Goal: Find specific page/section: Find specific page/section

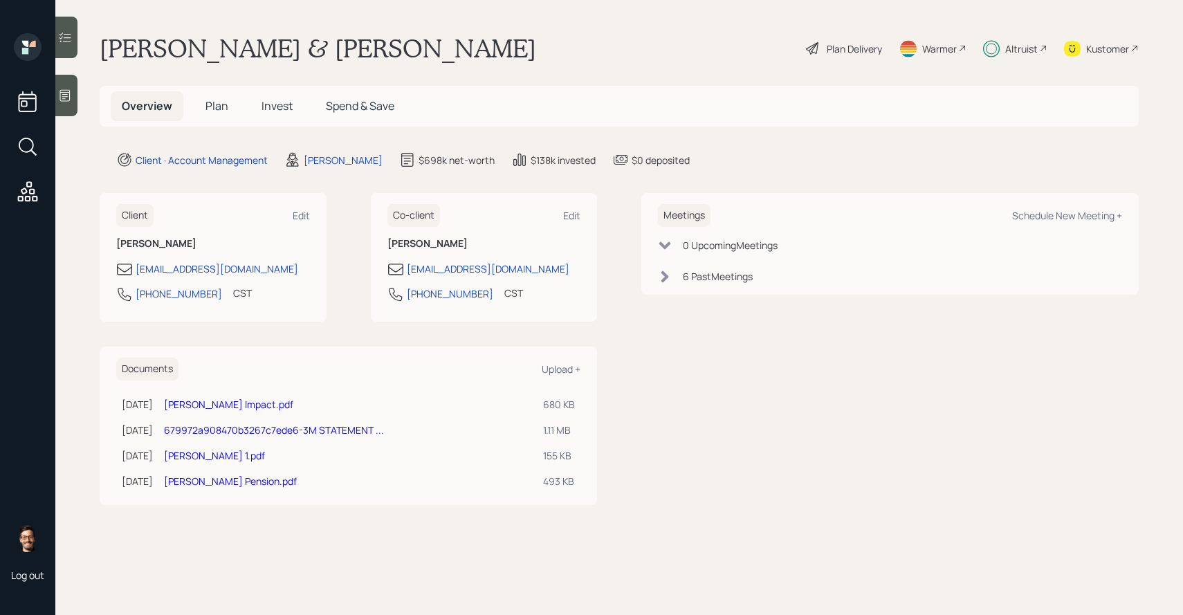
click at [271, 107] on span "Invest" at bounding box center [277, 105] width 31 height 15
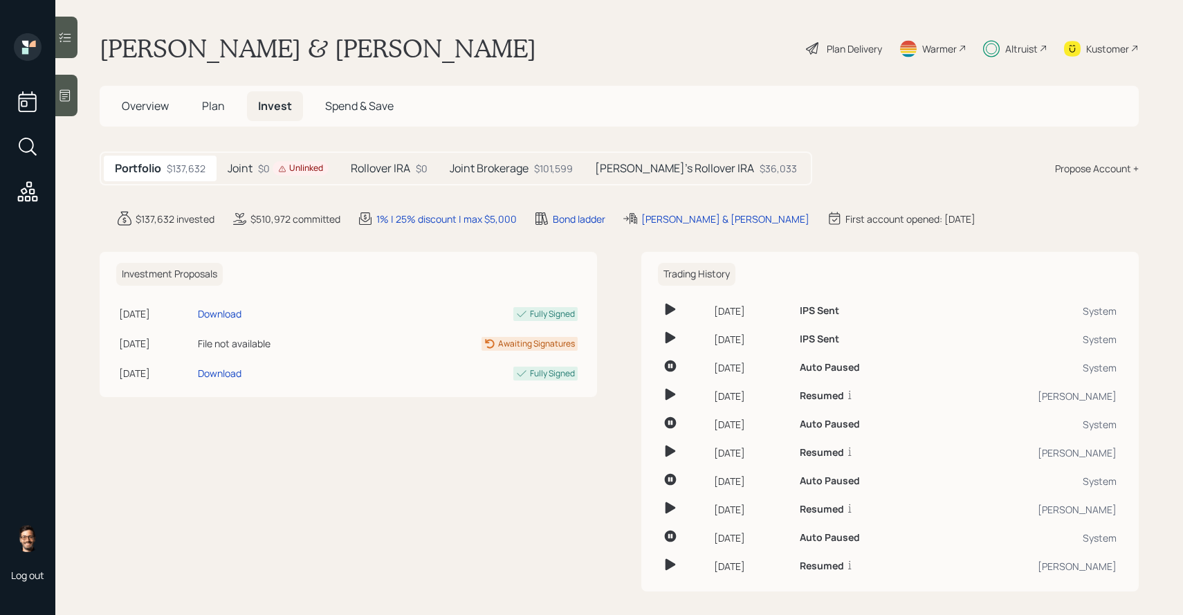
click at [66, 42] on icon at bounding box center [65, 37] width 14 height 14
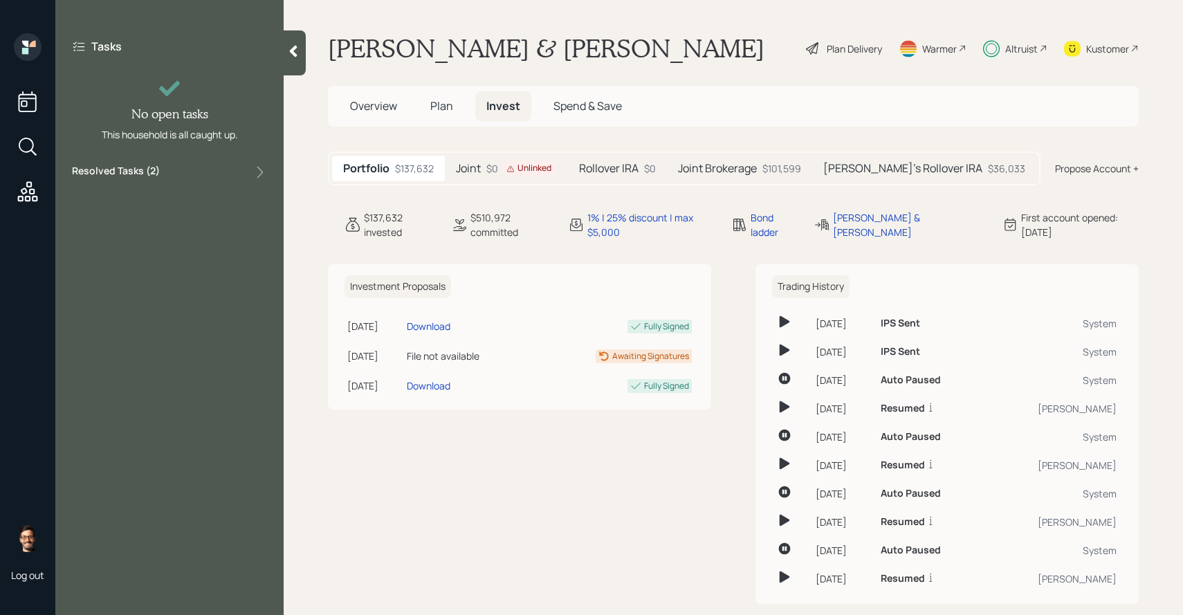
click at [147, 169] on label "Resolved Tasks ( 2 )" at bounding box center [116, 172] width 88 height 17
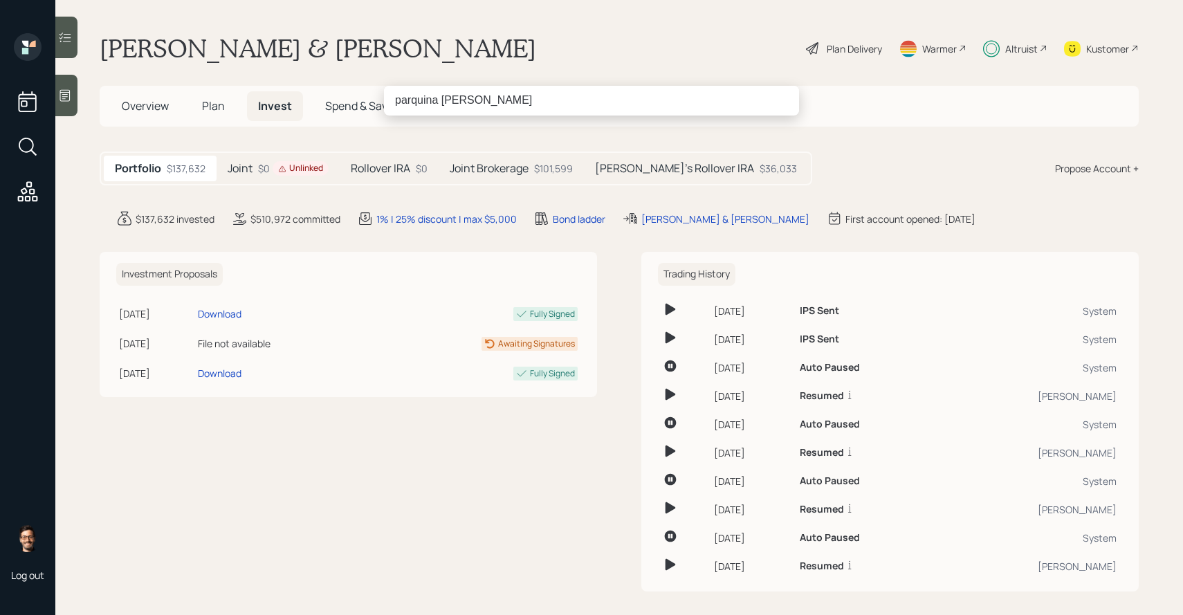
type input "[PERSON_NAME]"
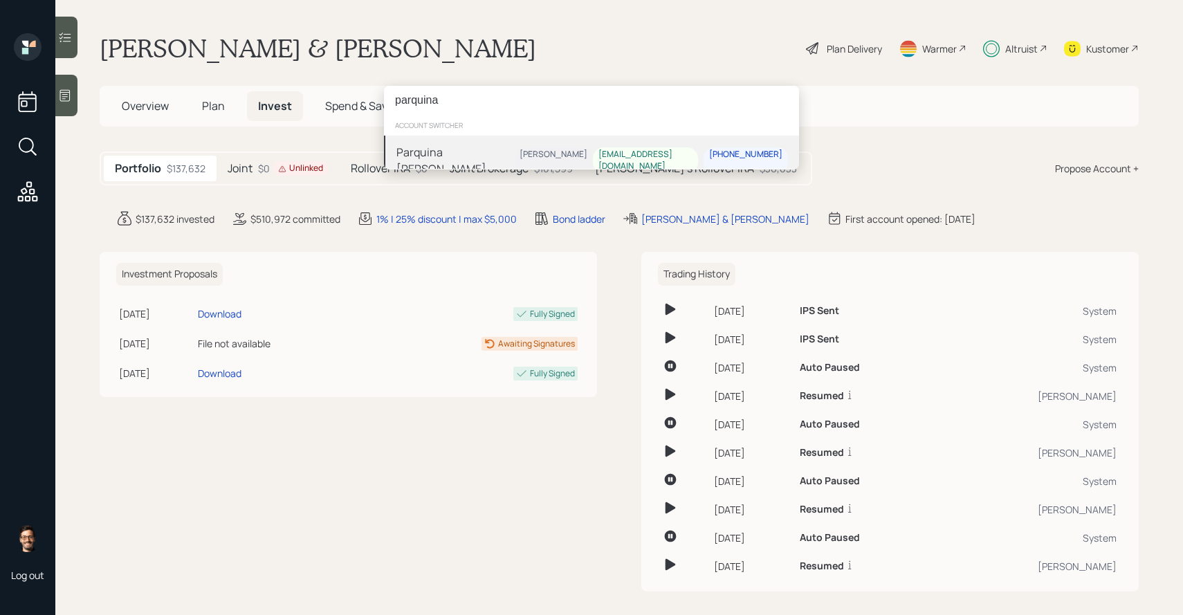
type input "parquina"
click at [447, 160] on div "Parquina [PERSON_NAME]" at bounding box center [456, 160] width 118 height 33
